Goal: Task Accomplishment & Management: Complete application form

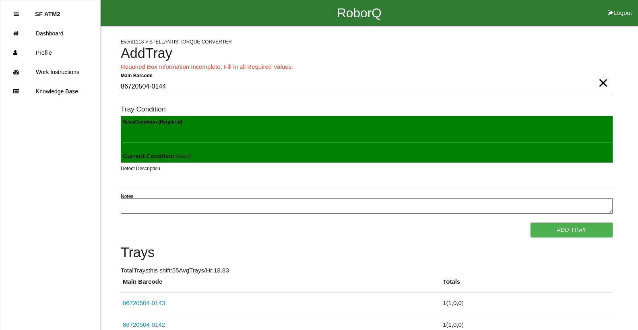
scroll to position [1, 0]
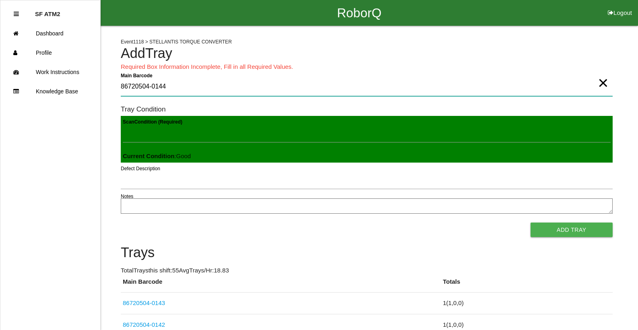
click at [187, 87] on Barcode "86720504-0144" at bounding box center [367, 87] width 492 height 19
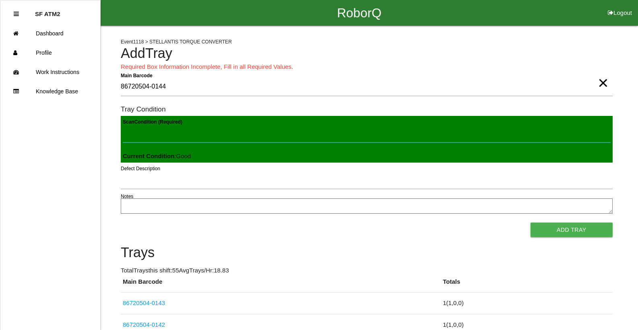
click at [192, 133] on Condition "Scan Condition (Required)" at bounding box center [367, 133] width 488 height 19
type Condition "goo"
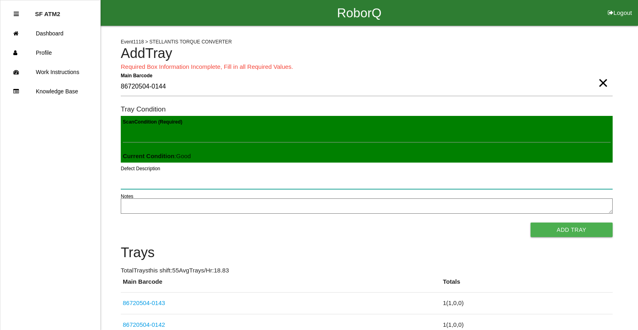
click at [531, 223] on button "Add Tray" at bounding box center [572, 230] width 82 height 14
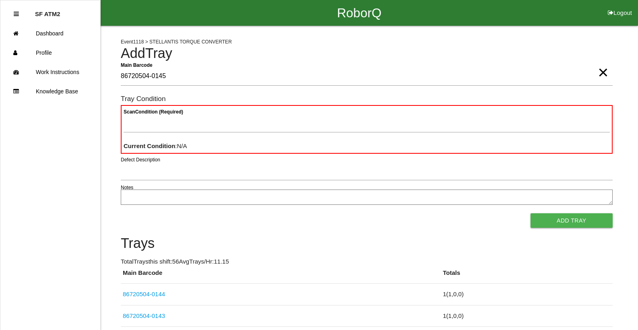
type Barcode "86720504-0145"
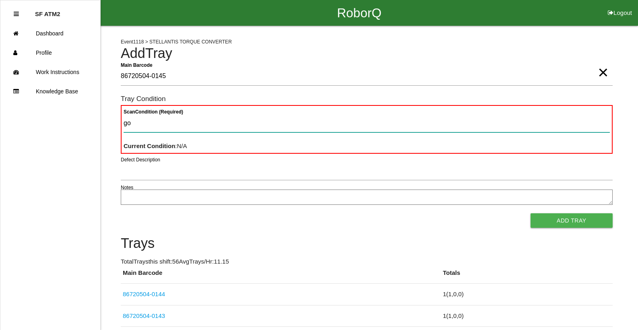
type Condition "goo"
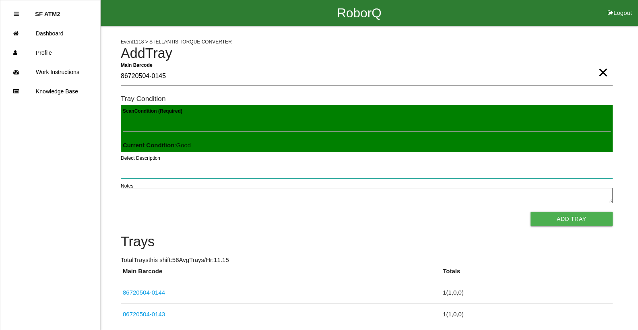
click at [531, 212] on button "Add Tray" at bounding box center [572, 219] width 82 height 14
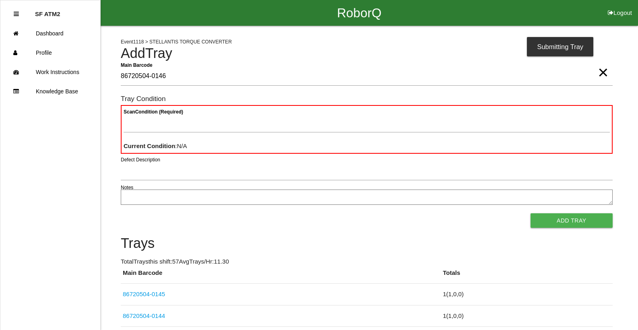
type Barcode "86720504-0146"
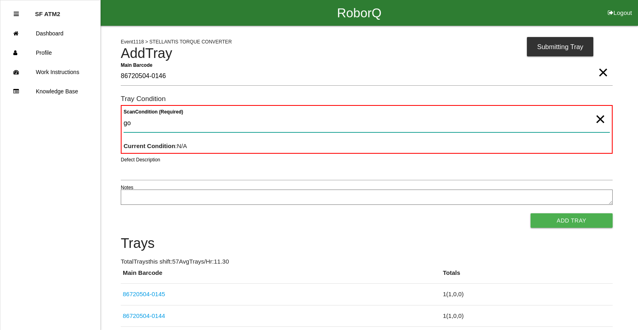
type Condition "goo"
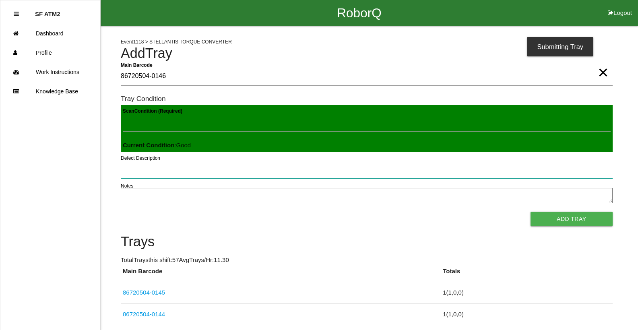
click at [531, 212] on button "Add Tray" at bounding box center [572, 219] width 82 height 14
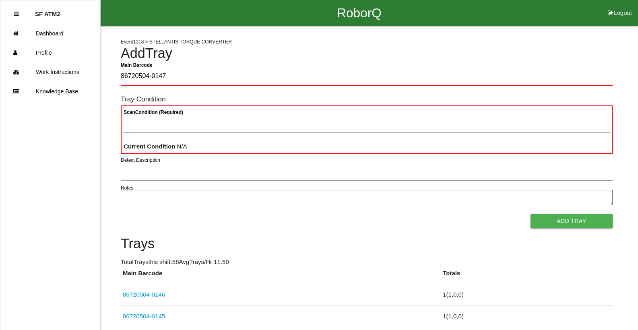
type Barcode "86720504-0147"
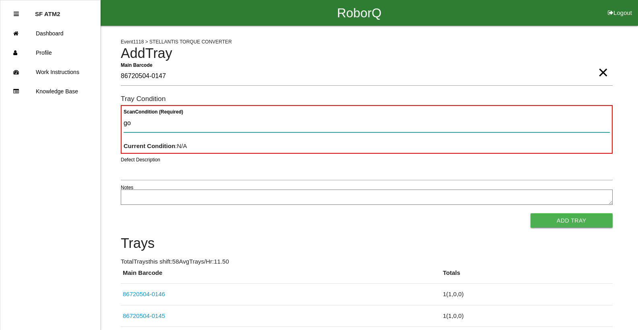
type Condition "goo"
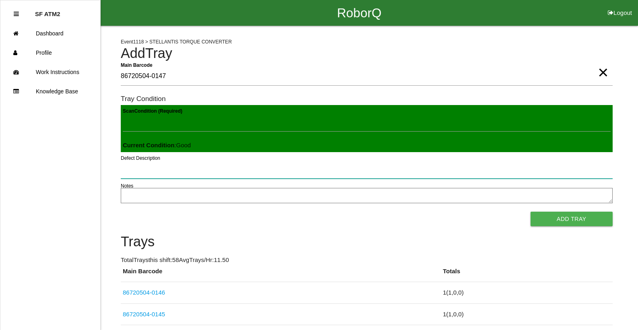
click at [531, 212] on button "Add Tray" at bounding box center [572, 219] width 82 height 14
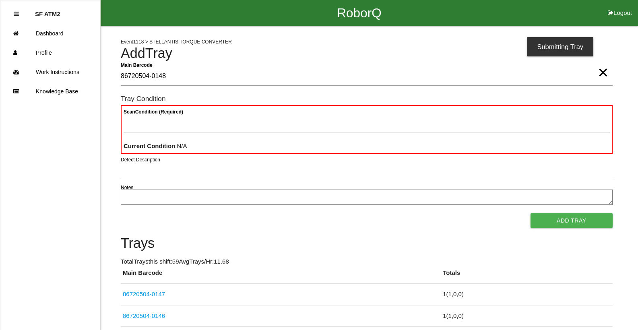
type Barcode "86720504-0148"
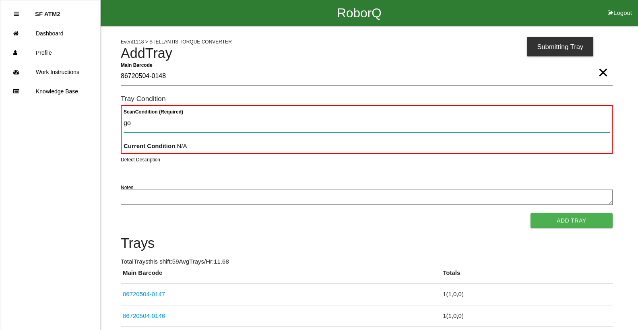
type Condition "goo"
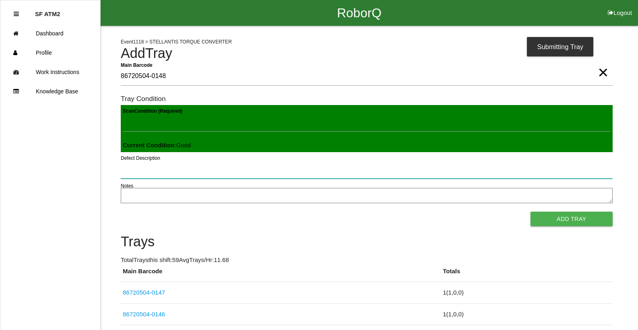
click button "Add Tray" at bounding box center [572, 219] width 82 height 14
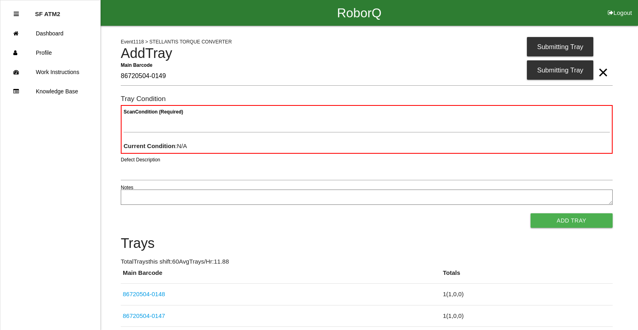
type Barcode "86720504-0149"
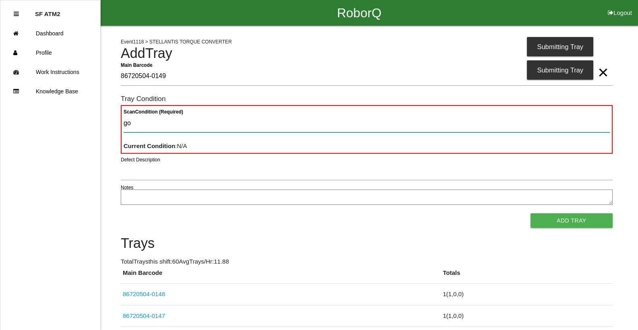
type Condition "goo"
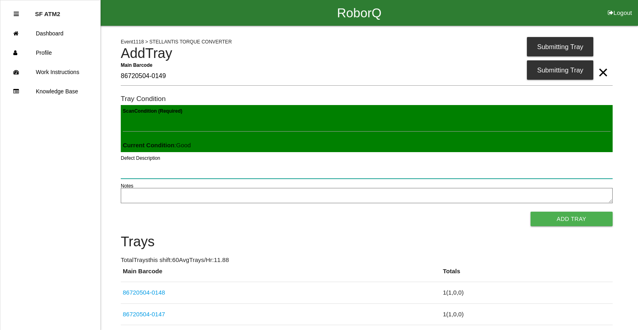
click at [531, 212] on button "Add Tray" at bounding box center [572, 219] width 82 height 14
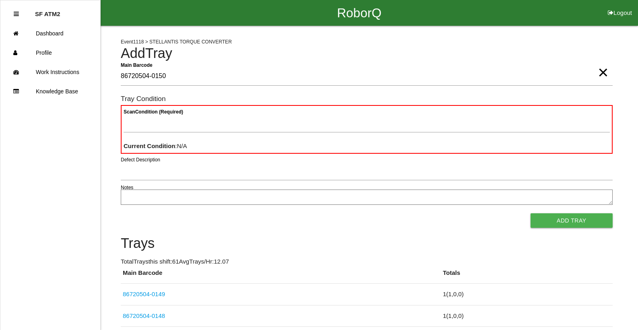
type Barcode "86720504-0150"
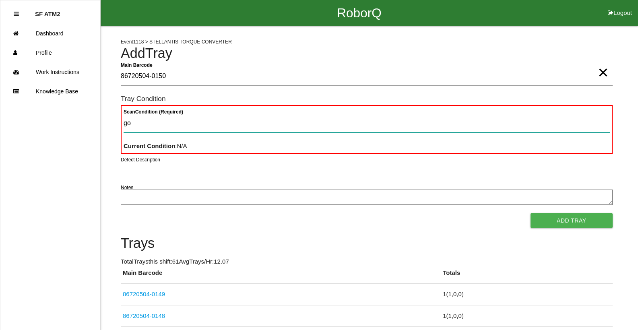
type Condition "goo"
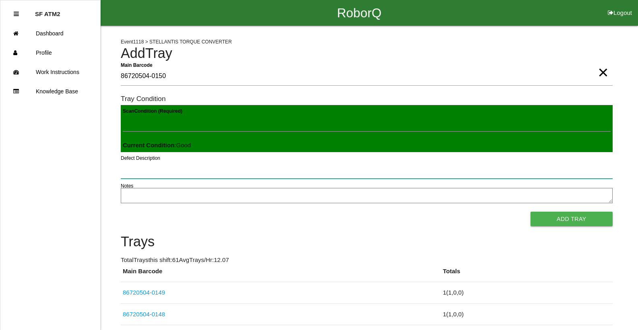
click at [531, 212] on button "Add Tray" at bounding box center [572, 219] width 82 height 14
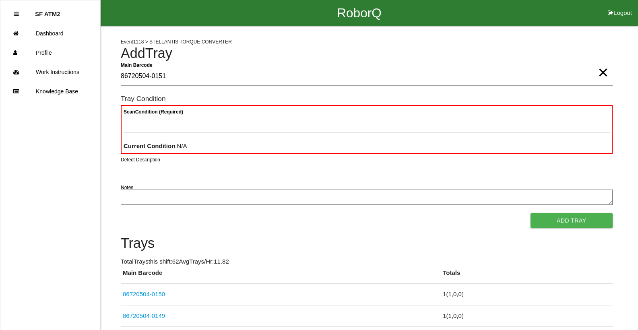
type Barcode "86720504-0151"
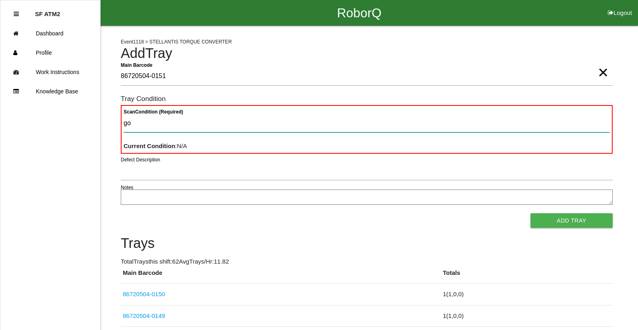
type Condition "goo"
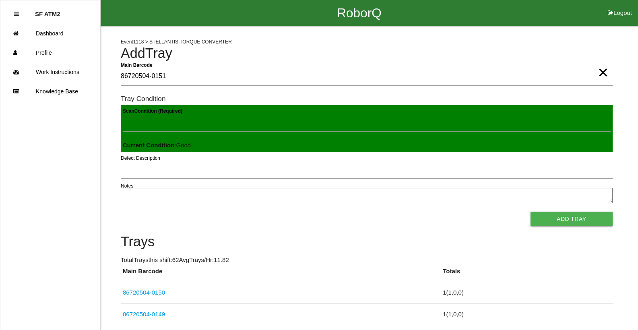
click at [531, 212] on button "Add Tray" at bounding box center [572, 219] width 82 height 14
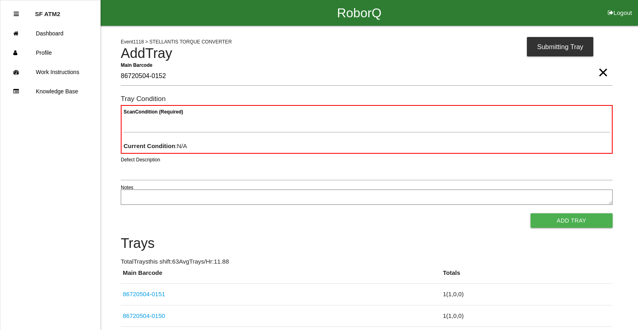
type Barcode "86720504-0152"
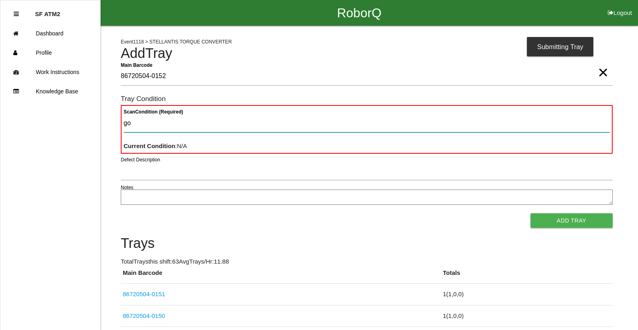
type Condition "goo"
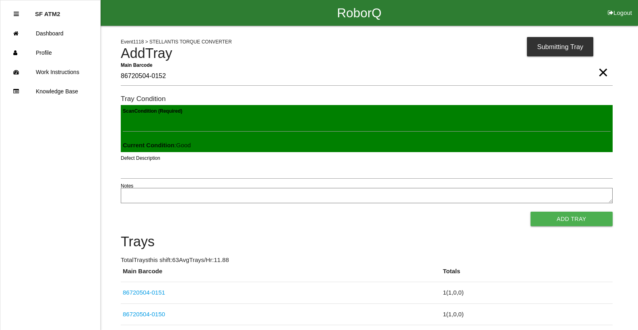
click at [531, 212] on button "Add Tray" at bounding box center [572, 219] width 82 height 14
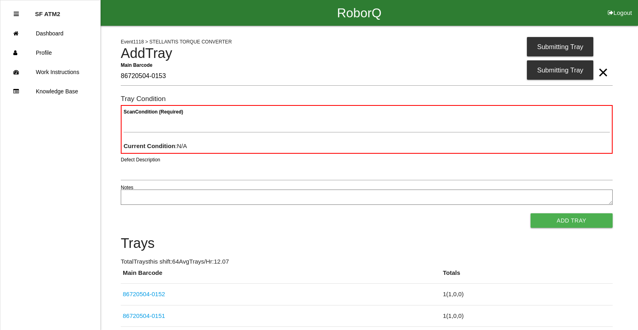
type Barcode "86720504-0153"
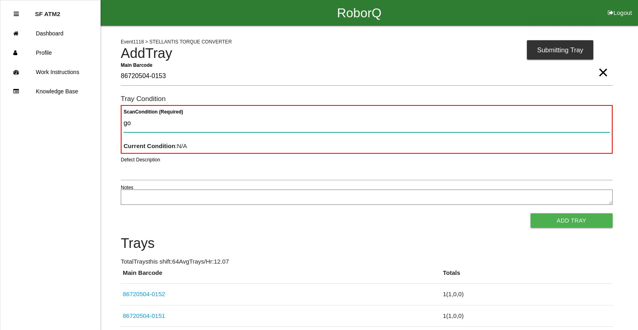
type Condition "goo"
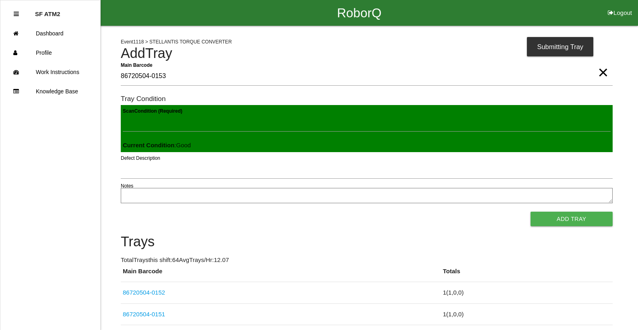
click at [531, 212] on button "Add Tray" at bounding box center [572, 219] width 82 height 14
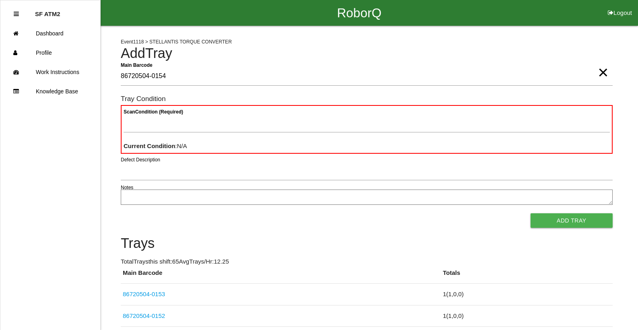
type Barcode "86720504-0154"
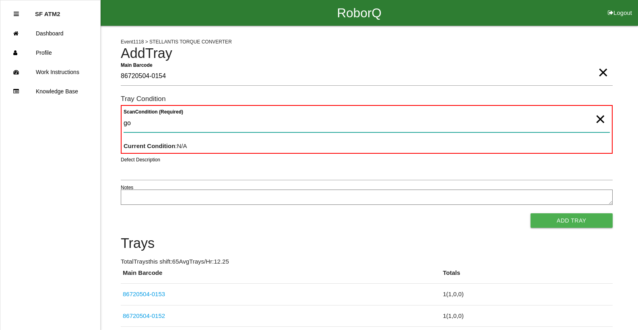
type Condition "goo"
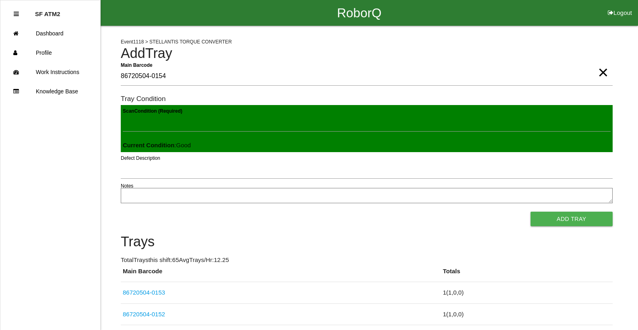
click at [531, 212] on button "Add Tray" at bounding box center [572, 219] width 82 height 14
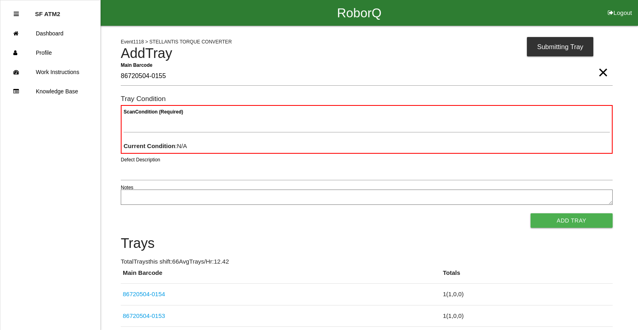
type Barcode "86720504-0155"
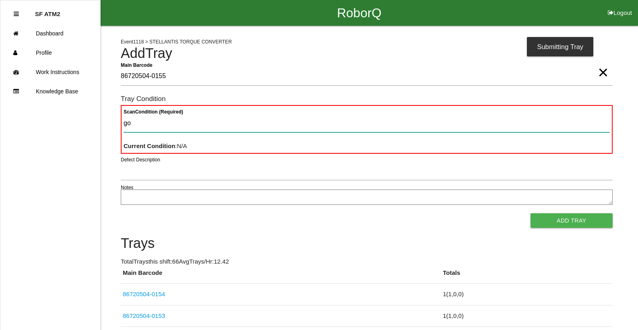
type Condition "goo"
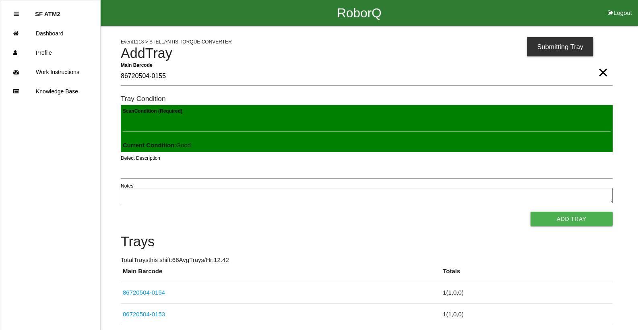
click at [531, 212] on button "Add Tray" at bounding box center [572, 219] width 82 height 14
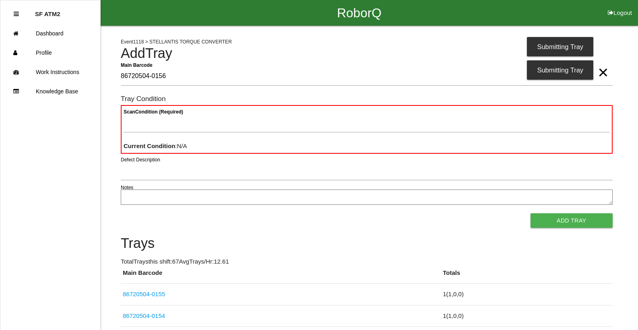
type Barcode "86720504-0156"
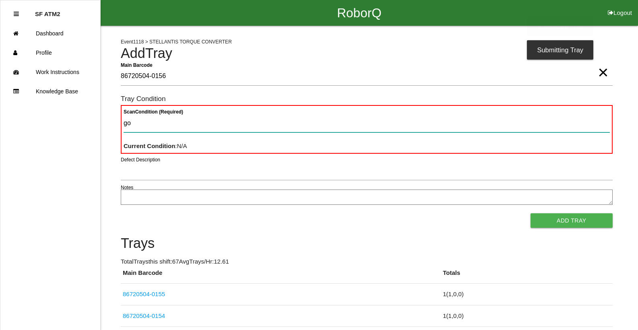
type Condition "goo"
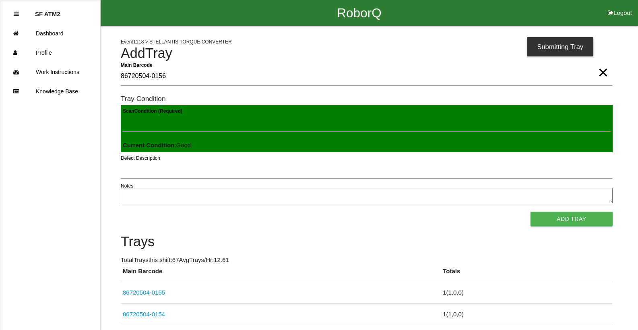
click at [531, 212] on button "Add Tray" at bounding box center [572, 219] width 82 height 14
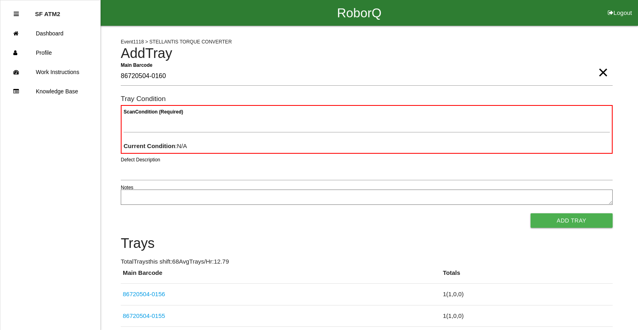
type Barcode "86720504-0160"
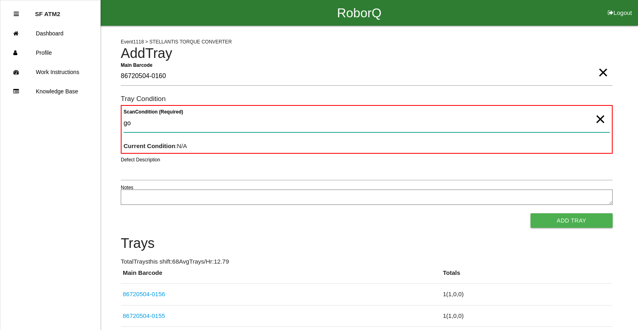
type Condition "goo"
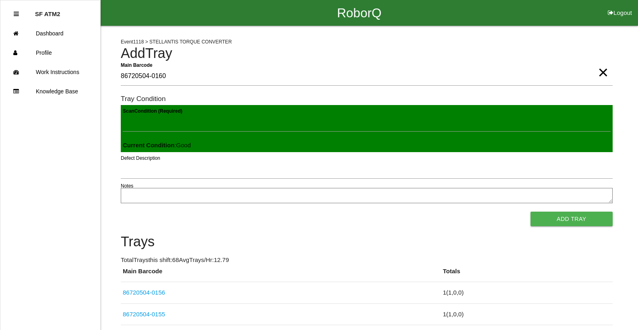
click at [531, 212] on button "Add Tray" at bounding box center [572, 219] width 82 height 14
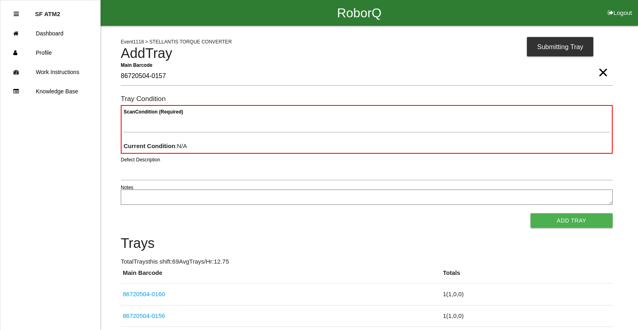
type Barcode "86720504-0157"
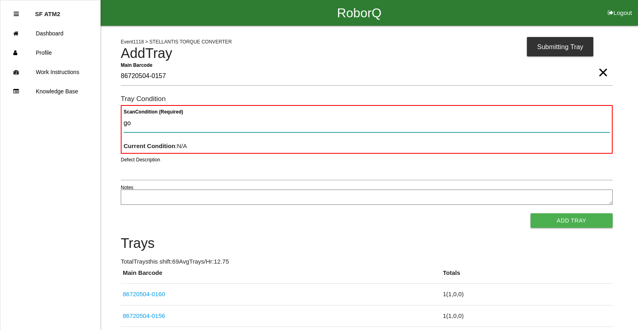
type Condition "goo"
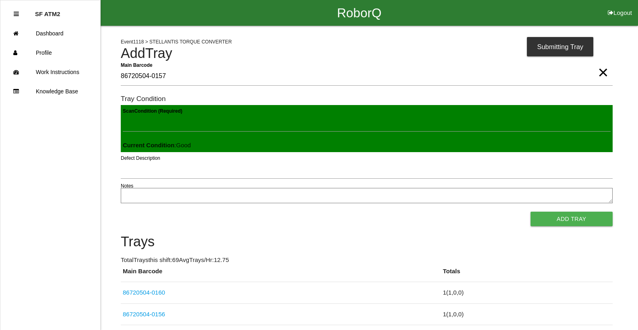
click at [531, 212] on button "Add Tray" at bounding box center [572, 219] width 82 height 14
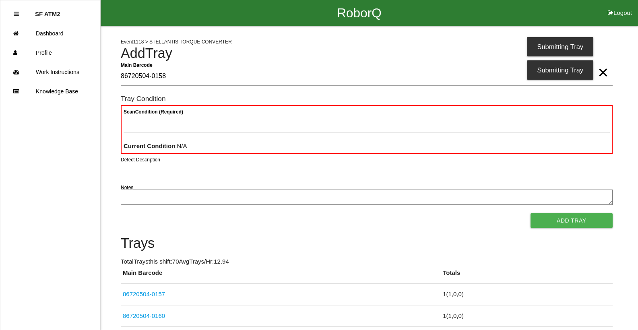
type Barcode "86720504-0158"
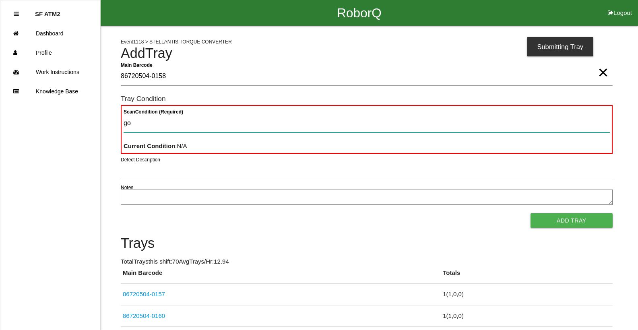
type Condition "goo"
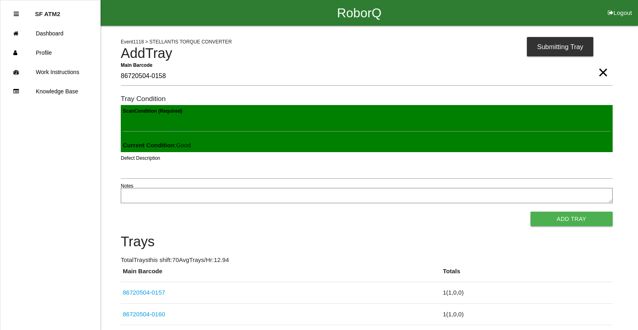
click at [531, 212] on button "Add Tray" at bounding box center [572, 219] width 82 height 14
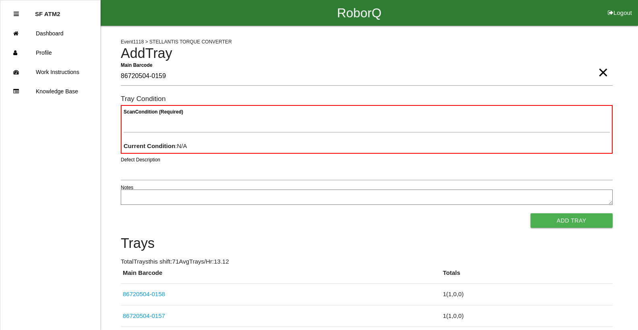
type Barcode "86720504-0159"
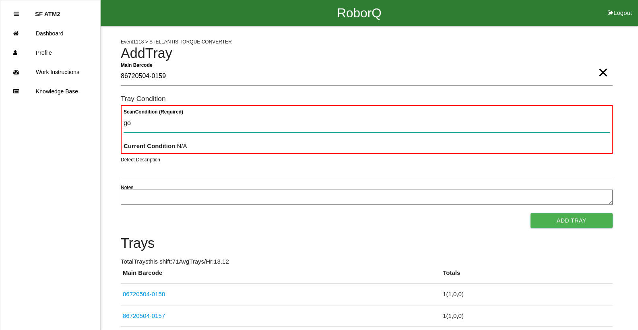
type Condition "goo"
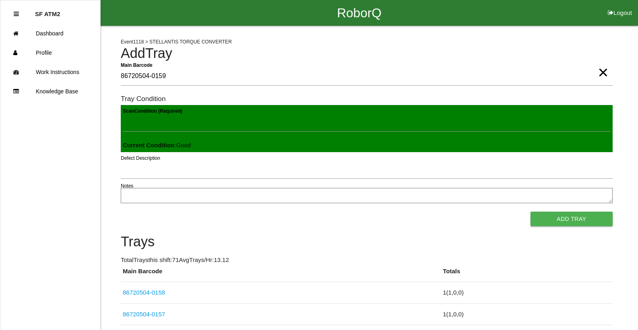
click at [531, 212] on button "Add Tray" at bounding box center [572, 219] width 82 height 14
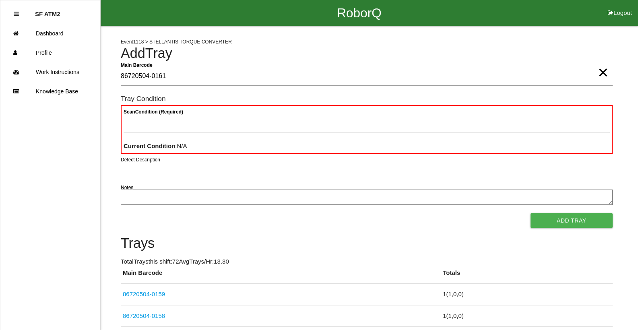
type Barcode "86720504-0161"
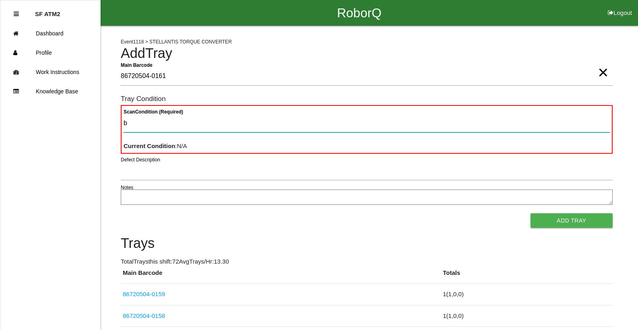
type Condition "ba"
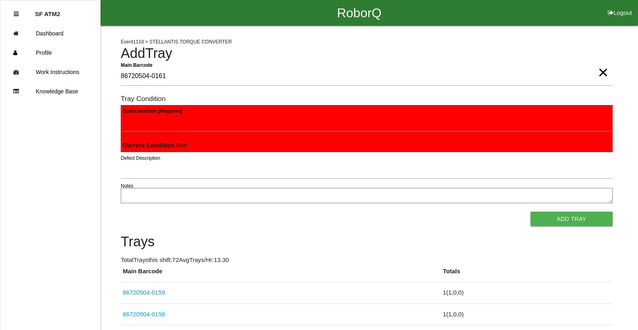
click at [531, 212] on button "Add Tray" at bounding box center [572, 219] width 82 height 14
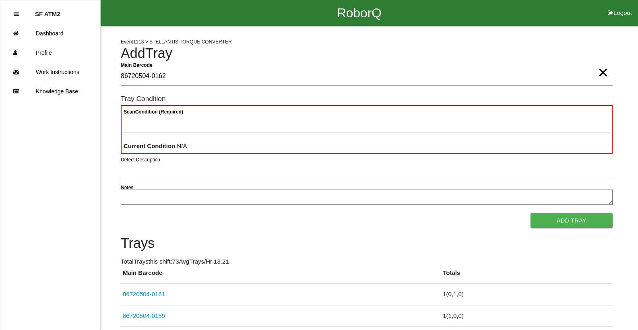
type Barcode "86720504-0162"
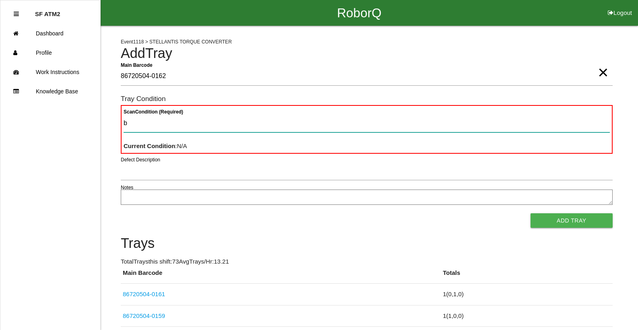
type Condition "ba"
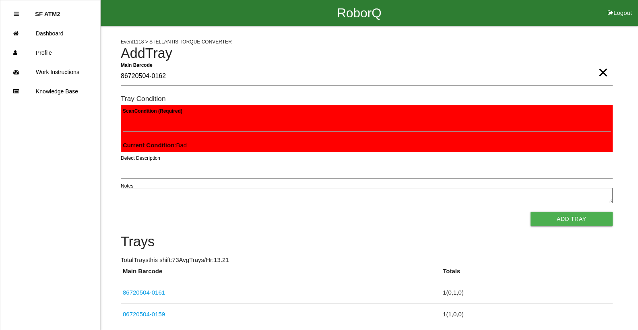
click at [531, 212] on button "Add Tray" at bounding box center [572, 219] width 82 height 14
